Goal: Information Seeking & Learning: Learn about a topic

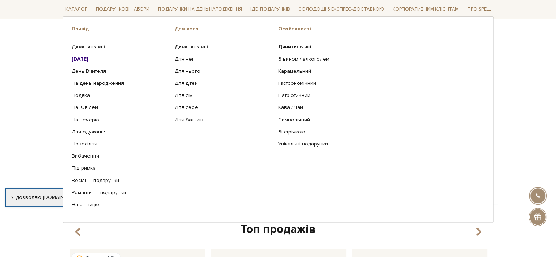
scroll to position [219, 0]
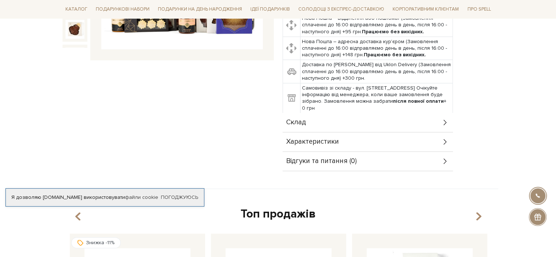
click at [524, 75] on body "Подарункові набори SALE Корпоративним клієнтам Доставка і оплата Консультація: …" at bounding box center [278, 228] width 556 height 895
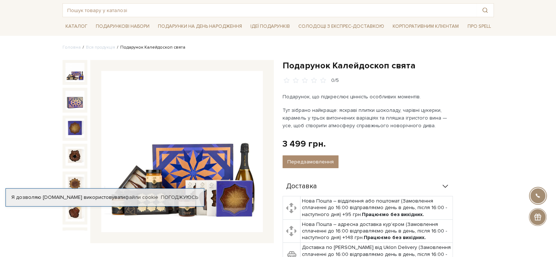
scroll to position [73, 0]
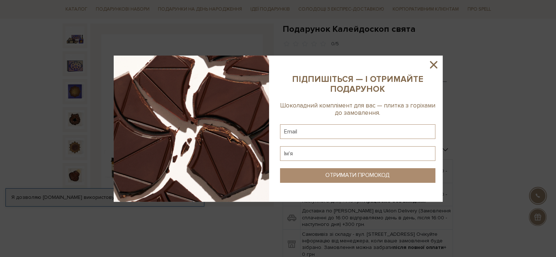
click at [434, 65] on icon at bounding box center [433, 64] width 7 height 7
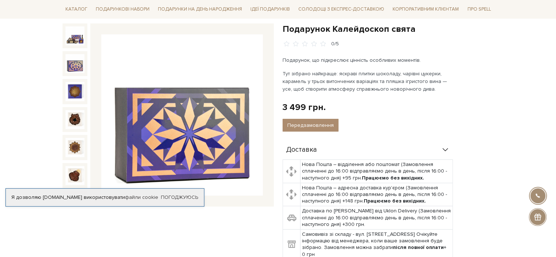
click at [70, 62] on img at bounding box center [74, 63] width 19 height 19
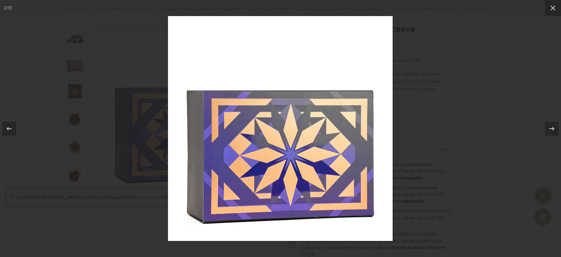
click at [509, 43] on div at bounding box center [280, 128] width 561 height 257
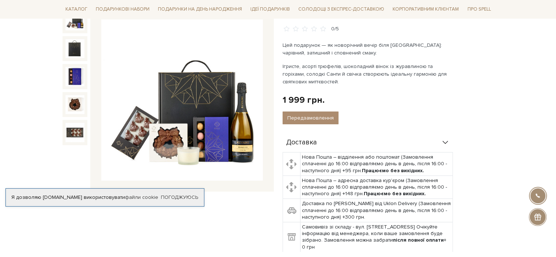
scroll to position [73, 0]
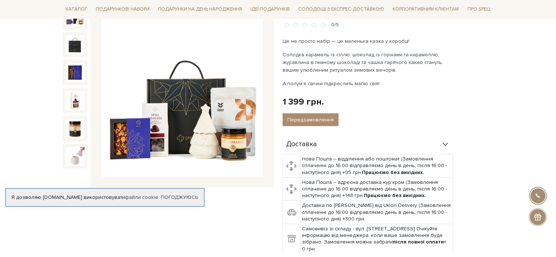
scroll to position [110, 0]
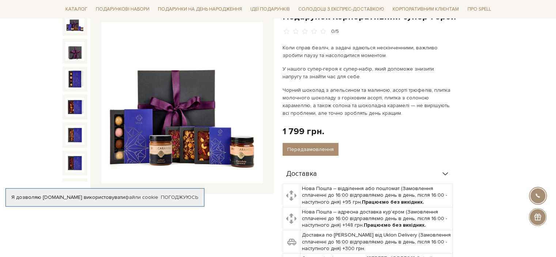
scroll to position [73, 0]
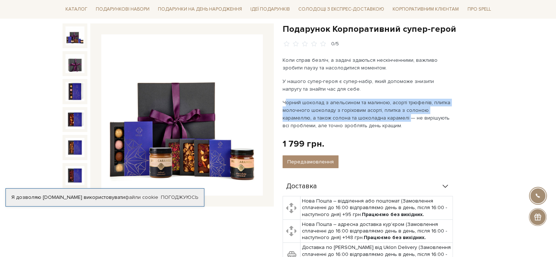
drag, startPoint x: 283, startPoint y: 99, endPoint x: 375, endPoint y: 118, distance: 93.6
click at [375, 118] on p "Чорний шоколад з апельсином та малиною, асорті трюфелів, плитка молочного шокол…" at bounding box center [367, 114] width 171 height 31
copy p "Чорний шоколад з апельсином та малиною, асорті трюфелів, плитка молочного шокол…"
